Goal: Task Accomplishment & Management: Manage account settings

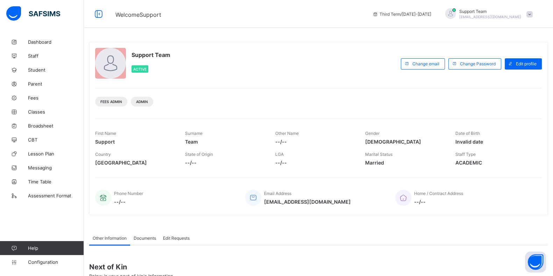
click at [500, 22] on div "Third Term / [DATE]-[DATE] Support Team [EMAIL_ADDRESS][DOMAIN_NAME]" at bounding box center [461, 14] width 184 height 28
click at [504, 16] on span "[EMAIL_ADDRESS][DOMAIN_NAME]" at bounding box center [490, 17] width 62 height 4
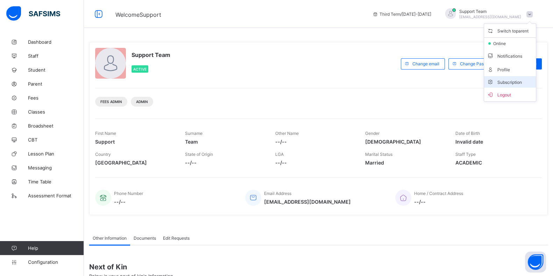
click at [508, 84] on span "Subscription" at bounding box center [504, 82] width 35 height 5
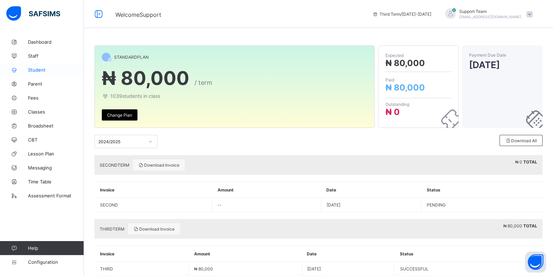
click at [42, 72] on span "Student" at bounding box center [56, 70] width 56 height 6
